Goal: Transaction & Acquisition: Download file/media

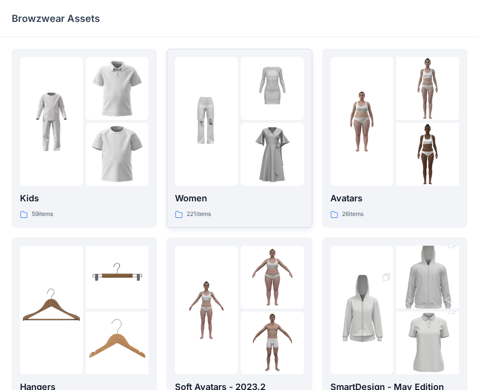
click at [245, 169] on img at bounding box center [272, 154] width 63 height 63
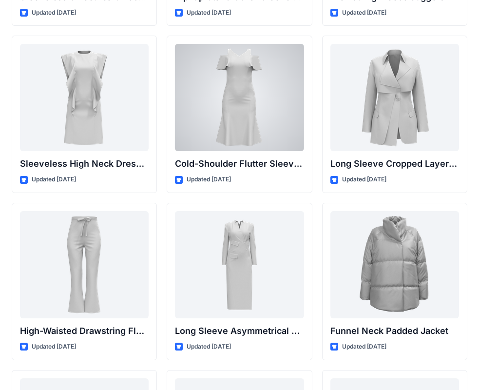
scroll to position [3522, 0]
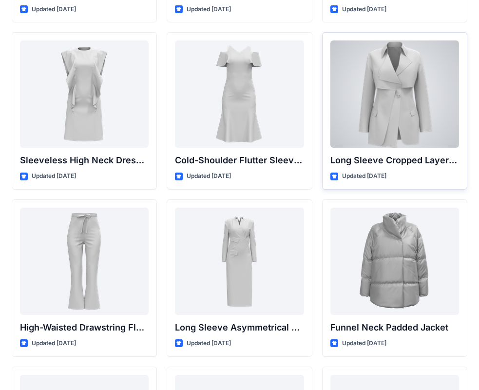
click at [393, 133] on div at bounding box center [394, 93] width 129 height 107
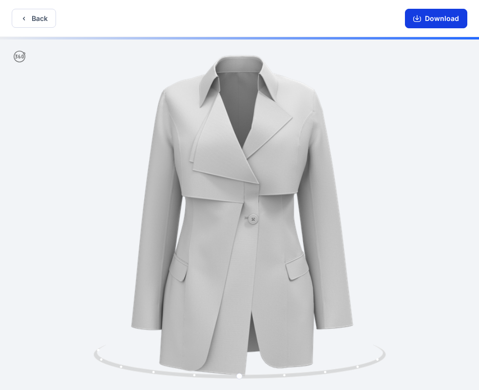
click at [443, 24] on button "Download" at bounding box center [436, 18] width 62 height 19
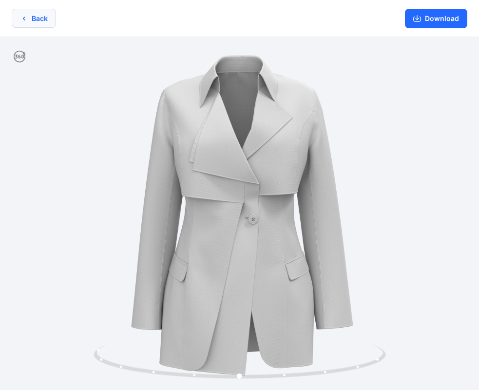
click at [28, 18] on button "Back" at bounding box center [34, 18] width 44 height 19
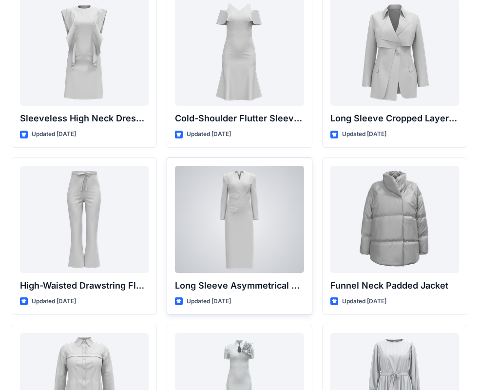
scroll to position [3620, 0]
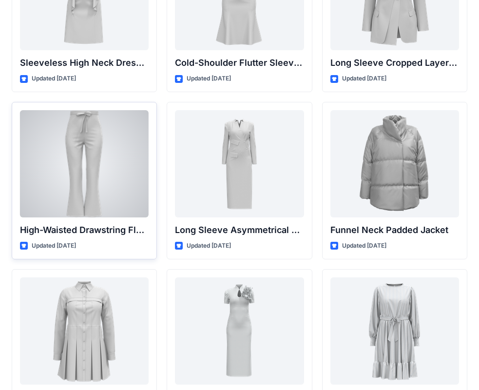
click at [71, 176] on div at bounding box center [84, 163] width 129 height 107
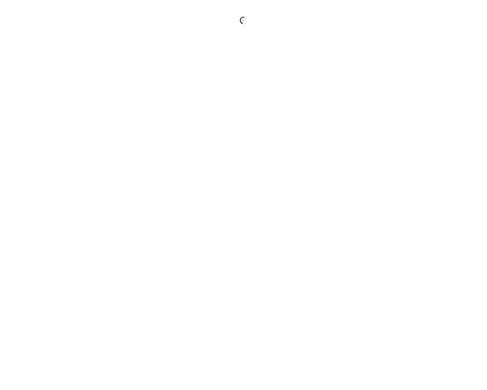
click at [71, 176] on div at bounding box center [243, 195] width 487 height 390
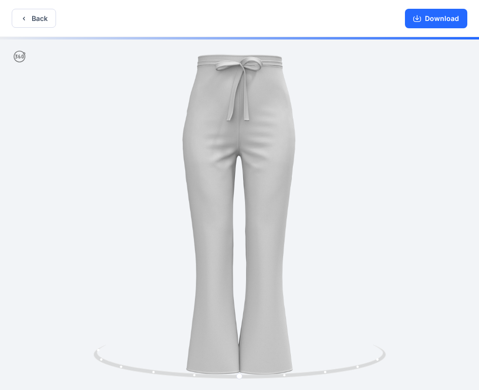
click at [429, 23] on button "Download" at bounding box center [436, 18] width 62 height 19
click at [430, 24] on button "Download" at bounding box center [436, 18] width 62 height 19
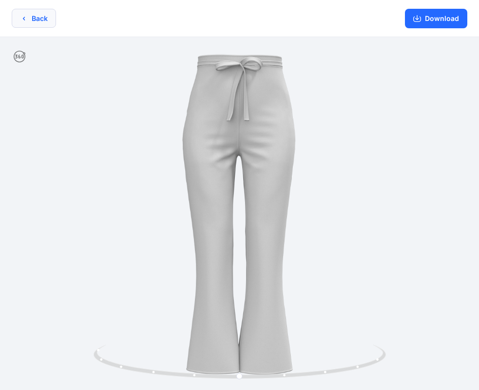
click at [47, 18] on button "Back" at bounding box center [34, 18] width 44 height 19
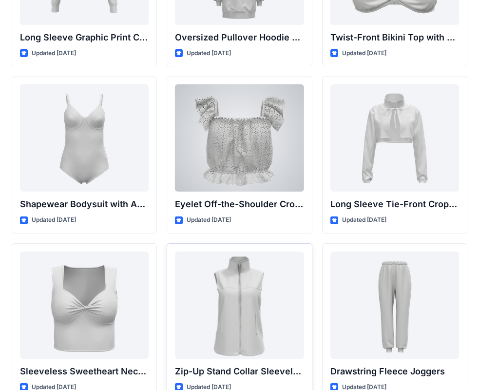
scroll to position [3132, 0]
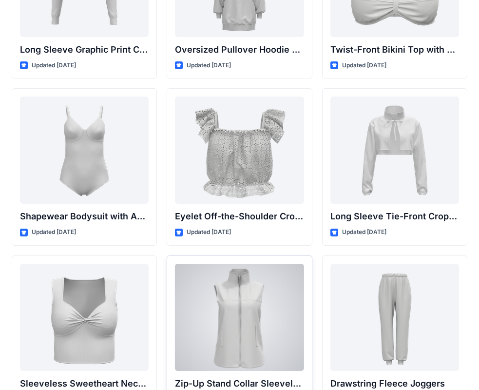
click at [249, 301] on div at bounding box center [239, 317] width 129 height 107
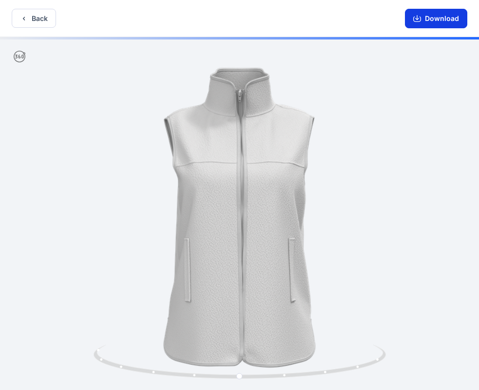
click at [429, 24] on button "Download" at bounding box center [436, 18] width 62 height 19
